Goal: Task Accomplishment & Management: Use online tool/utility

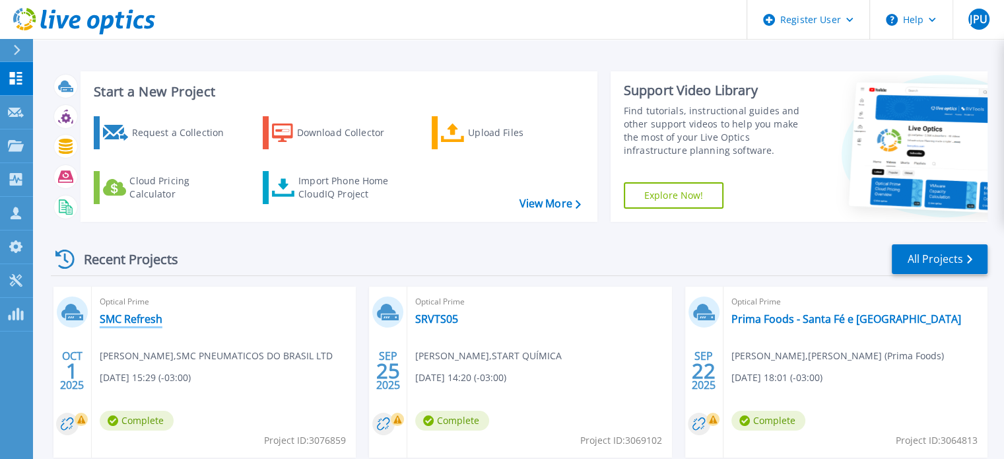
click at [137, 320] on link "SMC Refresh" at bounding box center [131, 318] width 63 height 13
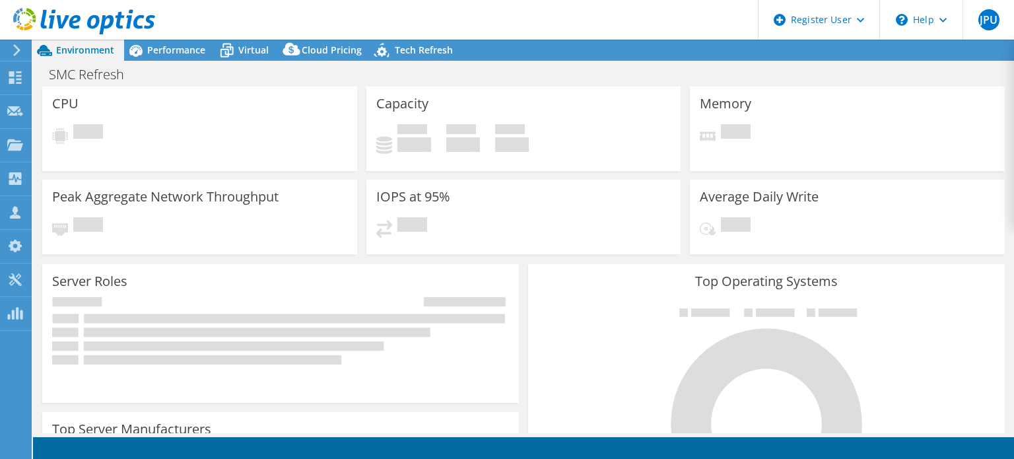
select select "USD"
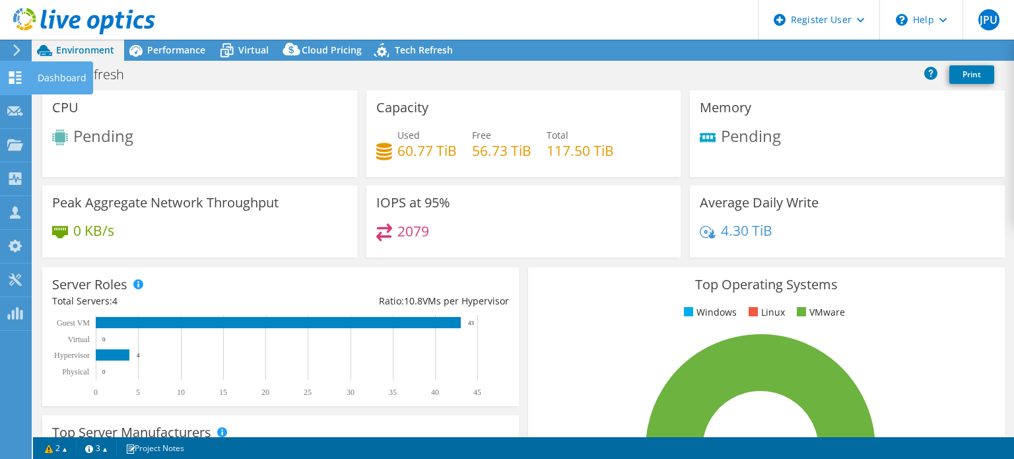
click at [12, 79] on use at bounding box center [15, 77] width 13 height 13
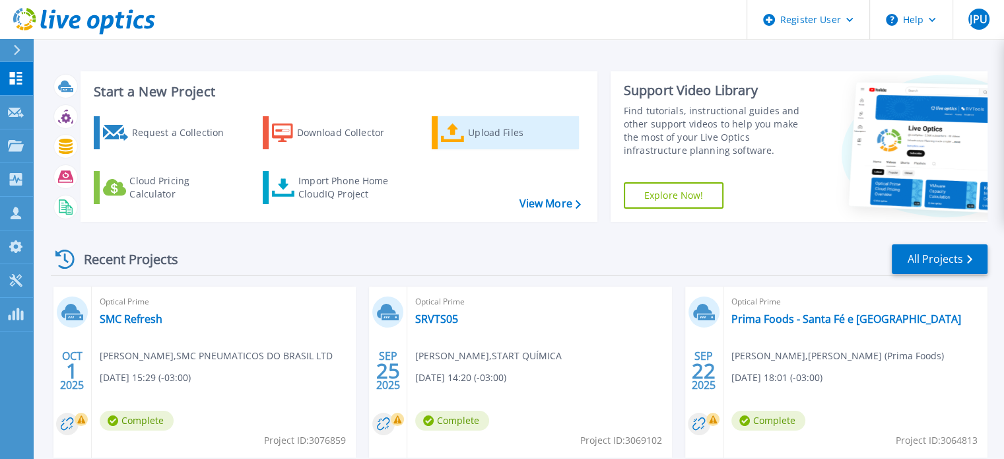
click at [485, 138] on div "Upload Files" at bounding box center [521, 133] width 106 height 26
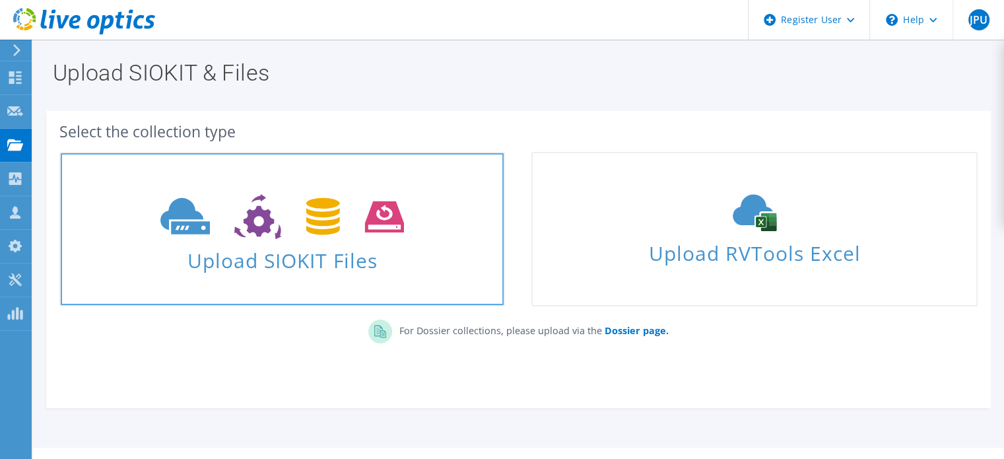
click at [338, 262] on span "Upload SIOKIT Files" at bounding box center [282, 256] width 443 height 28
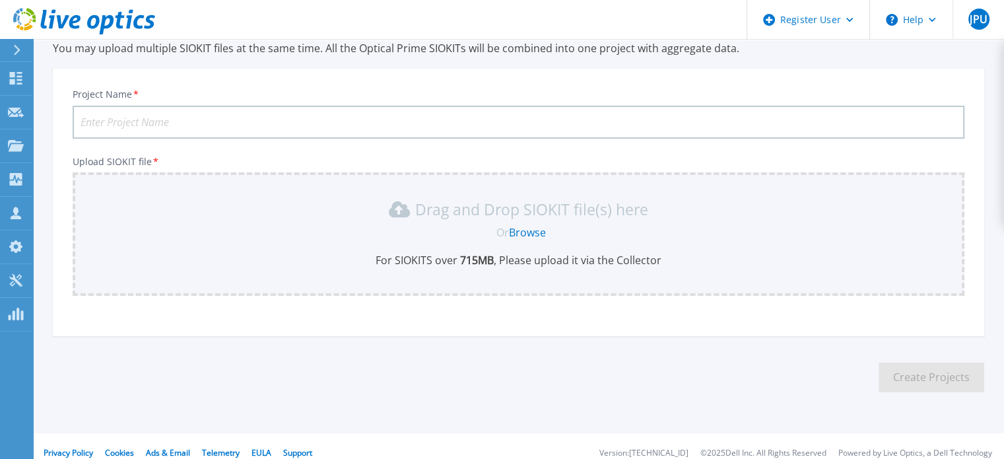
scroll to position [66, 0]
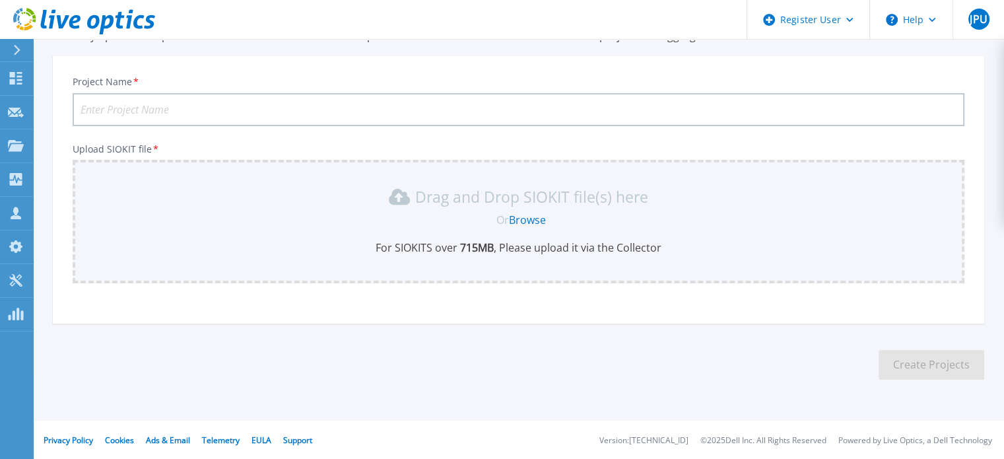
click at [345, 100] on input "Project Name *" at bounding box center [519, 109] width 892 height 33
type input "SMC Project"
click at [535, 220] on link "Browse" at bounding box center [527, 220] width 37 height 15
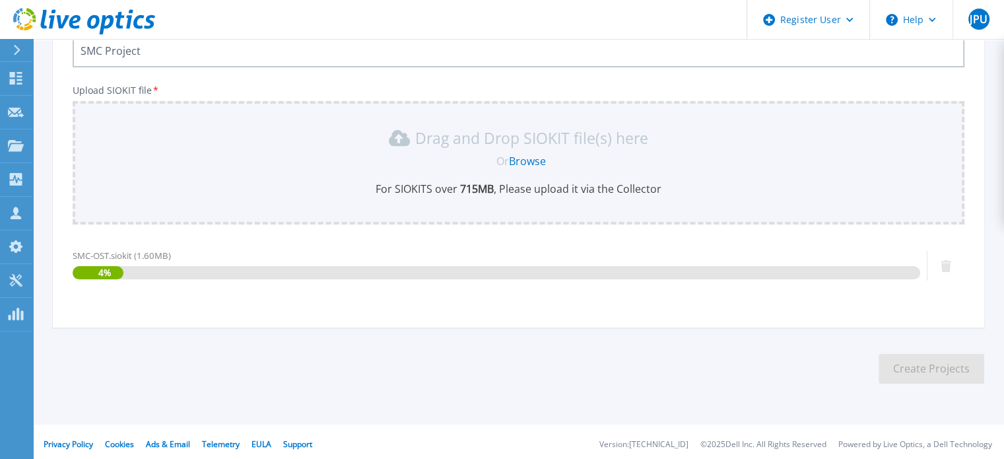
scroll to position [129, 0]
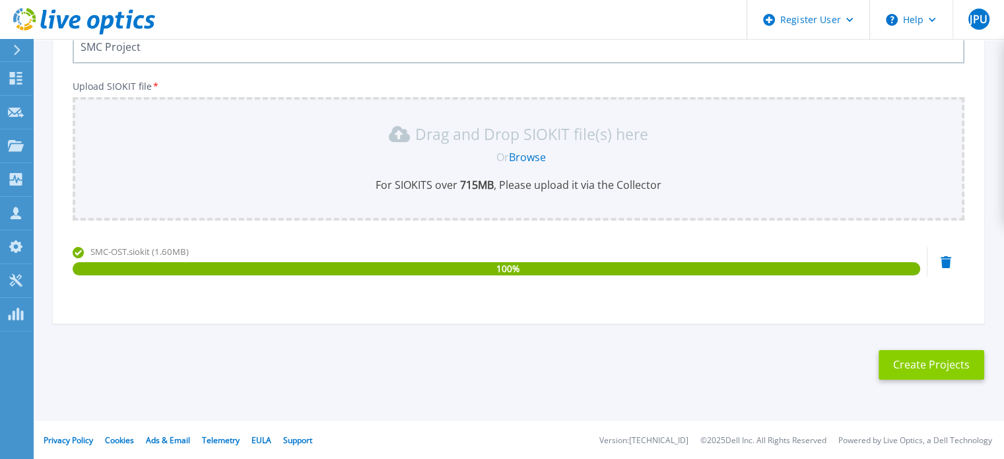
click at [931, 361] on button "Create Projects" at bounding box center [932, 365] width 106 height 30
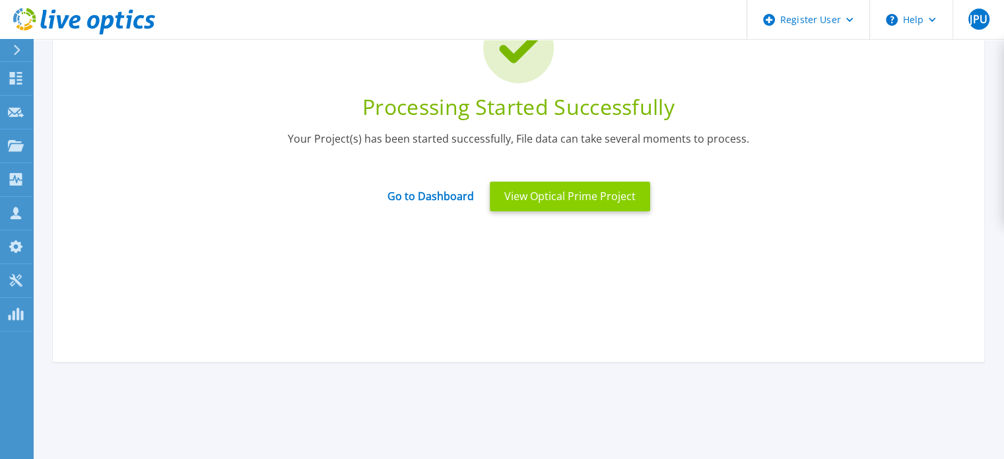
click at [555, 192] on button "View Optical Prime Project" at bounding box center [570, 197] width 160 height 30
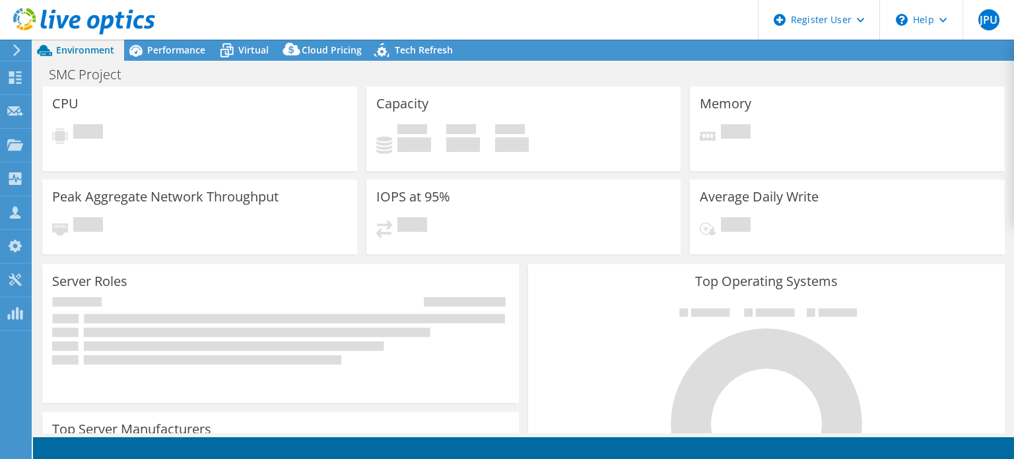
select select "USD"
